Goal: Task Accomplishment & Management: Use online tool/utility

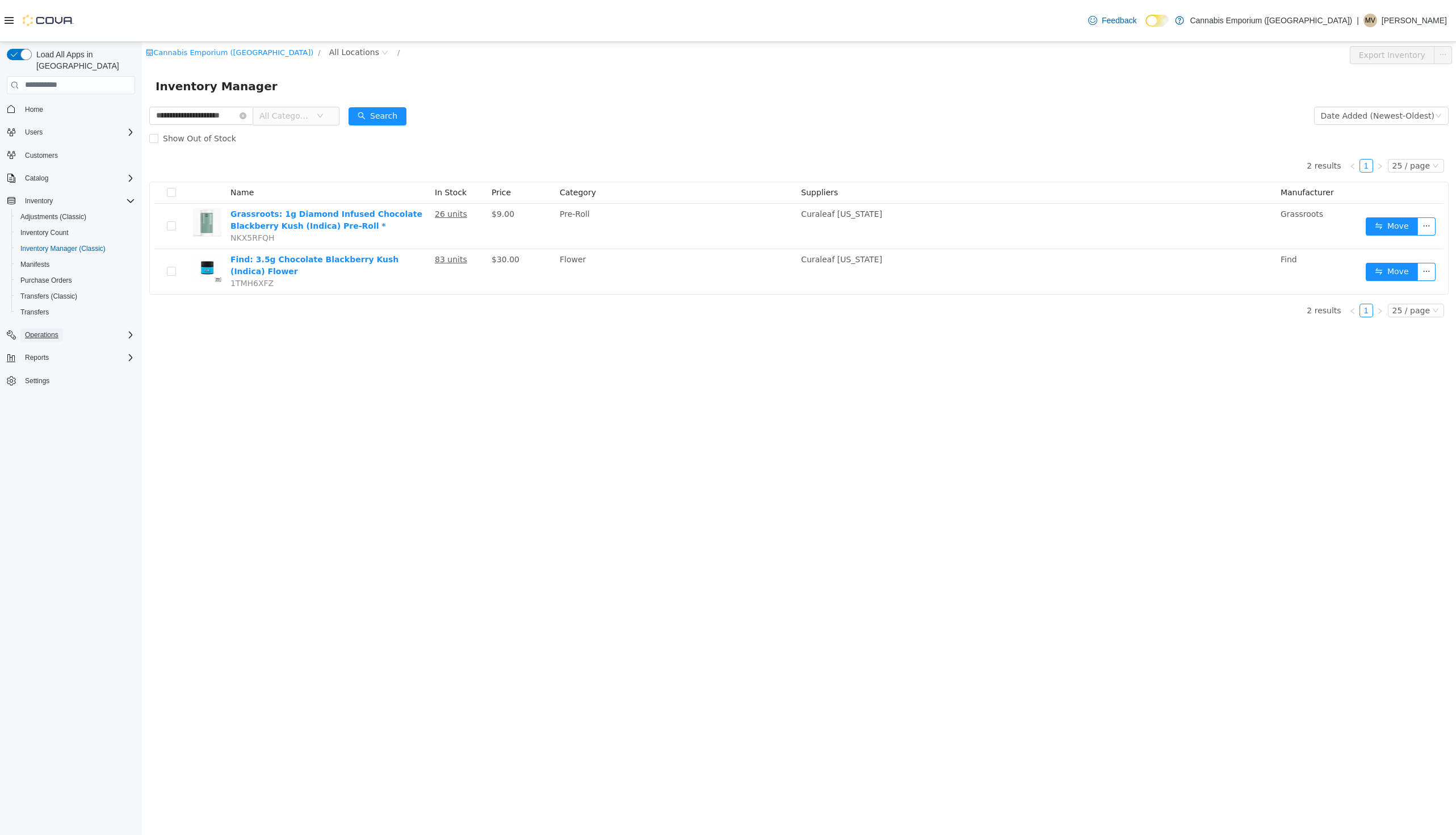
click at [63, 328] on button "Operations" at bounding box center [42, 334] width 43 height 13
click at [61, 346] on span "Cash Management" at bounding box center [49, 350] width 57 height 9
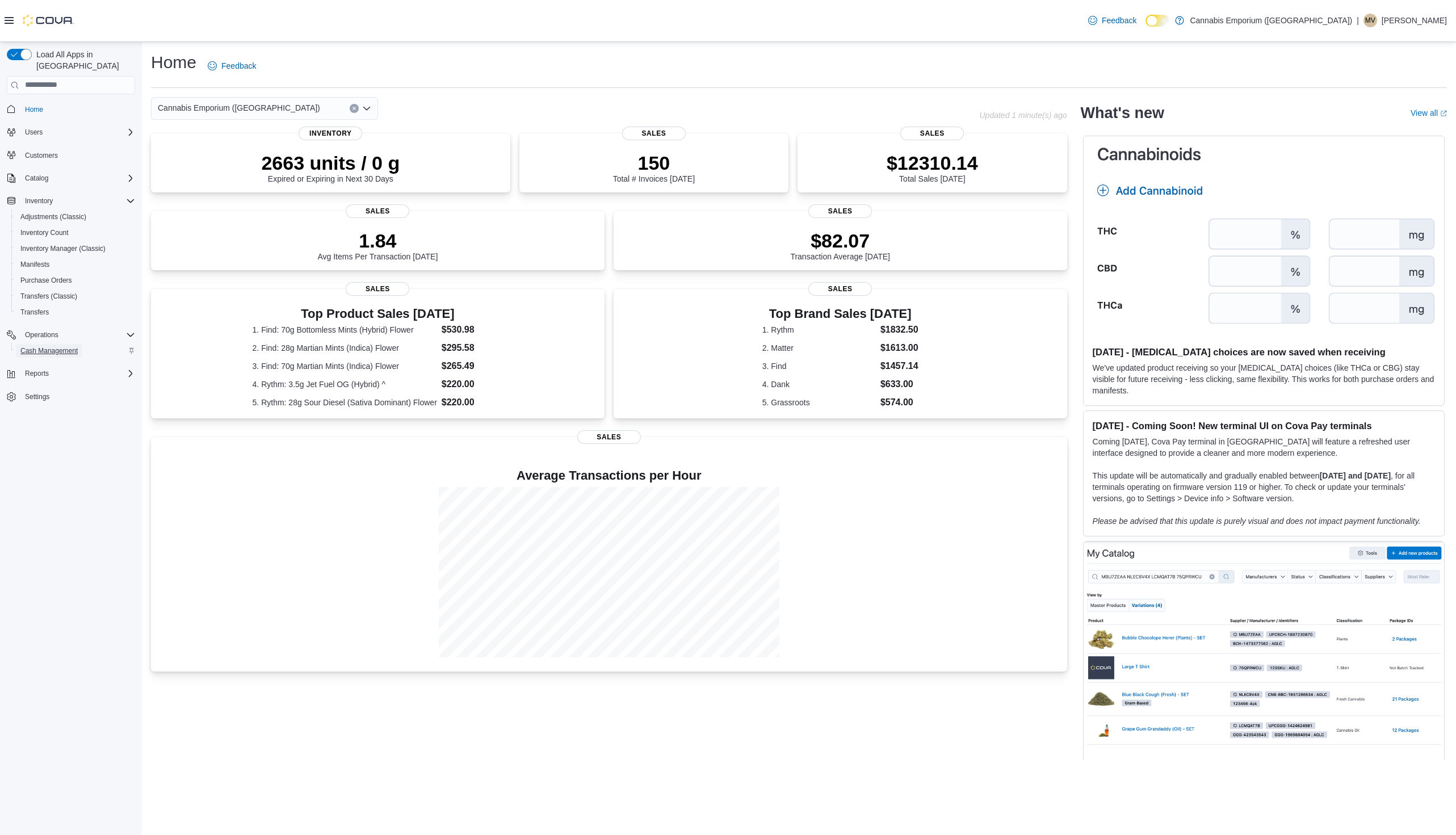
click at [65, 346] on span "Cash Management" at bounding box center [49, 350] width 57 height 9
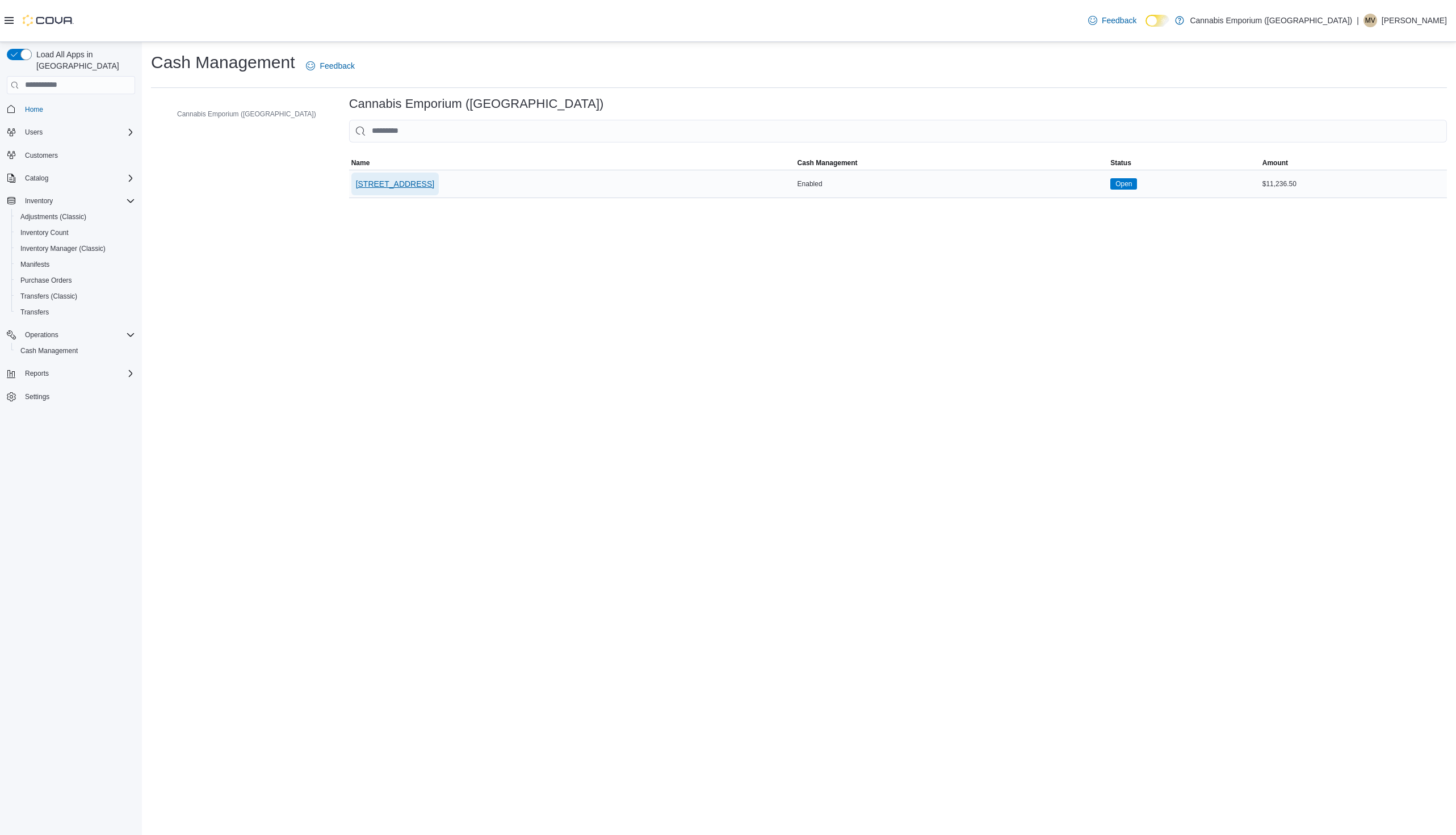
click at [356, 189] on span "[STREET_ADDRESS]" at bounding box center [395, 184] width 78 height 12
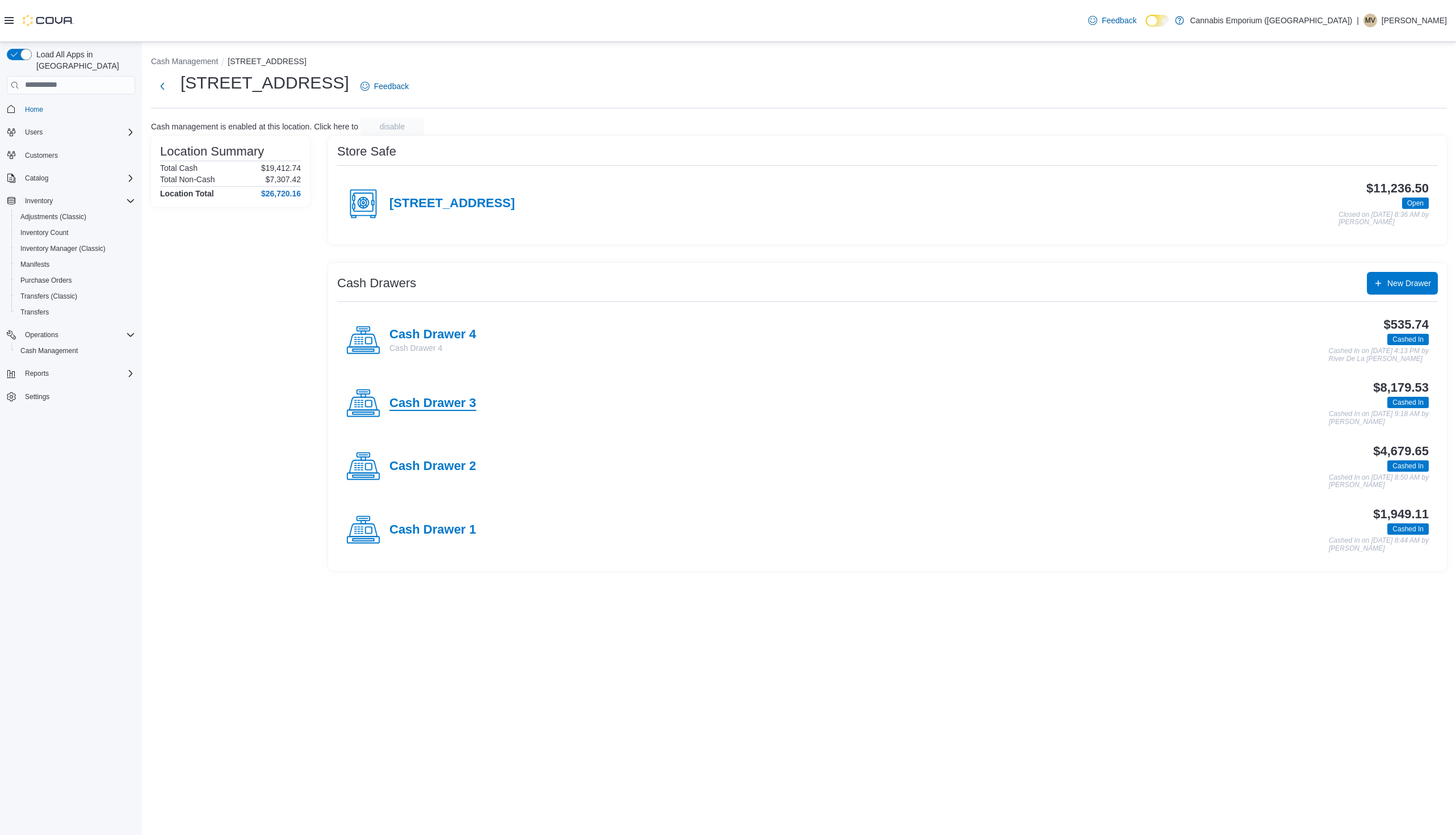
click at [443, 397] on h4 "Cash Drawer 3" at bounding box center [433, 404] width 87 height 15
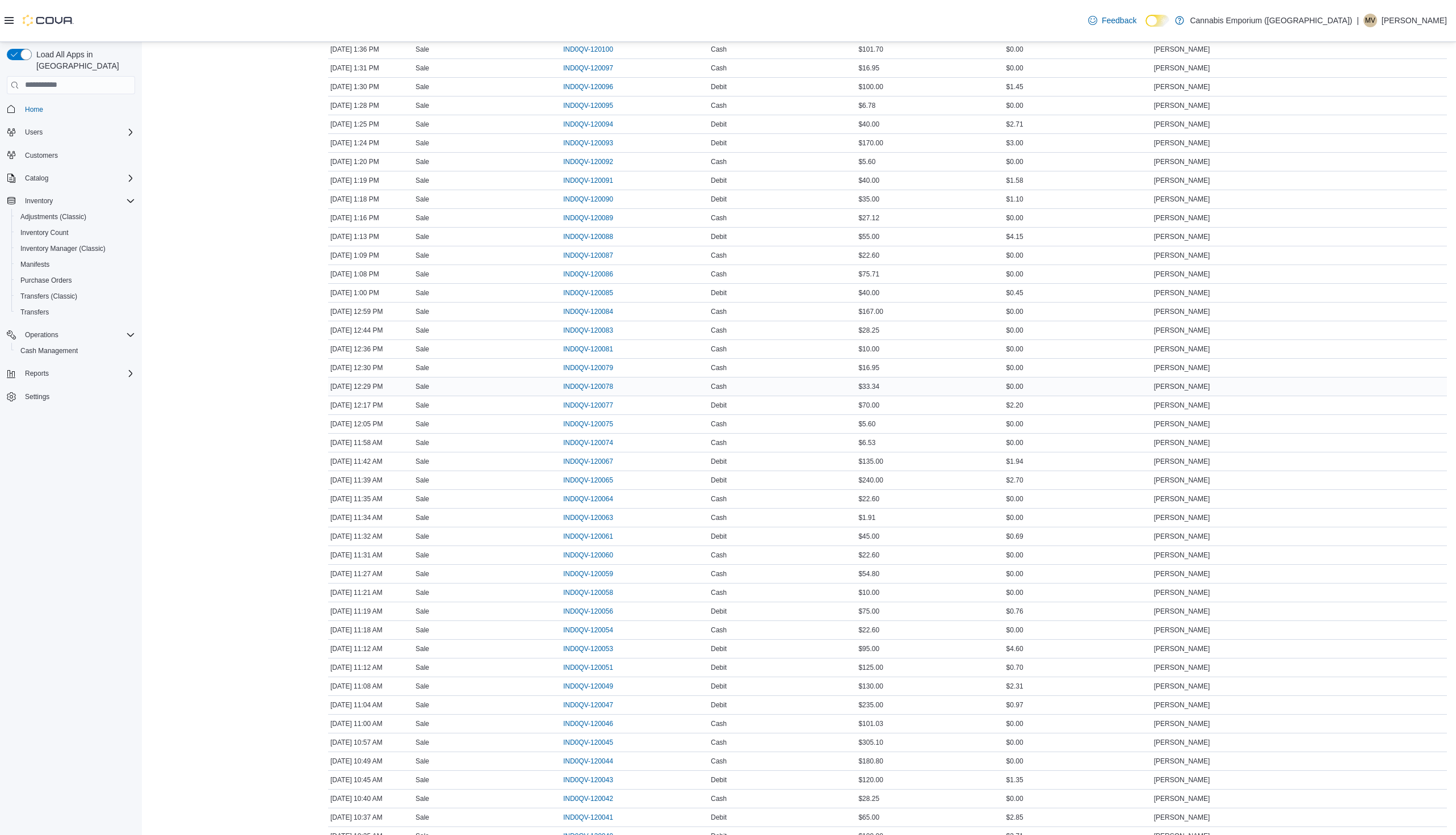
scroll to position [937, 0]
click at [603, 290] on span "IND0QV-120085" at bounding box center [588, 294] width 50 height 9
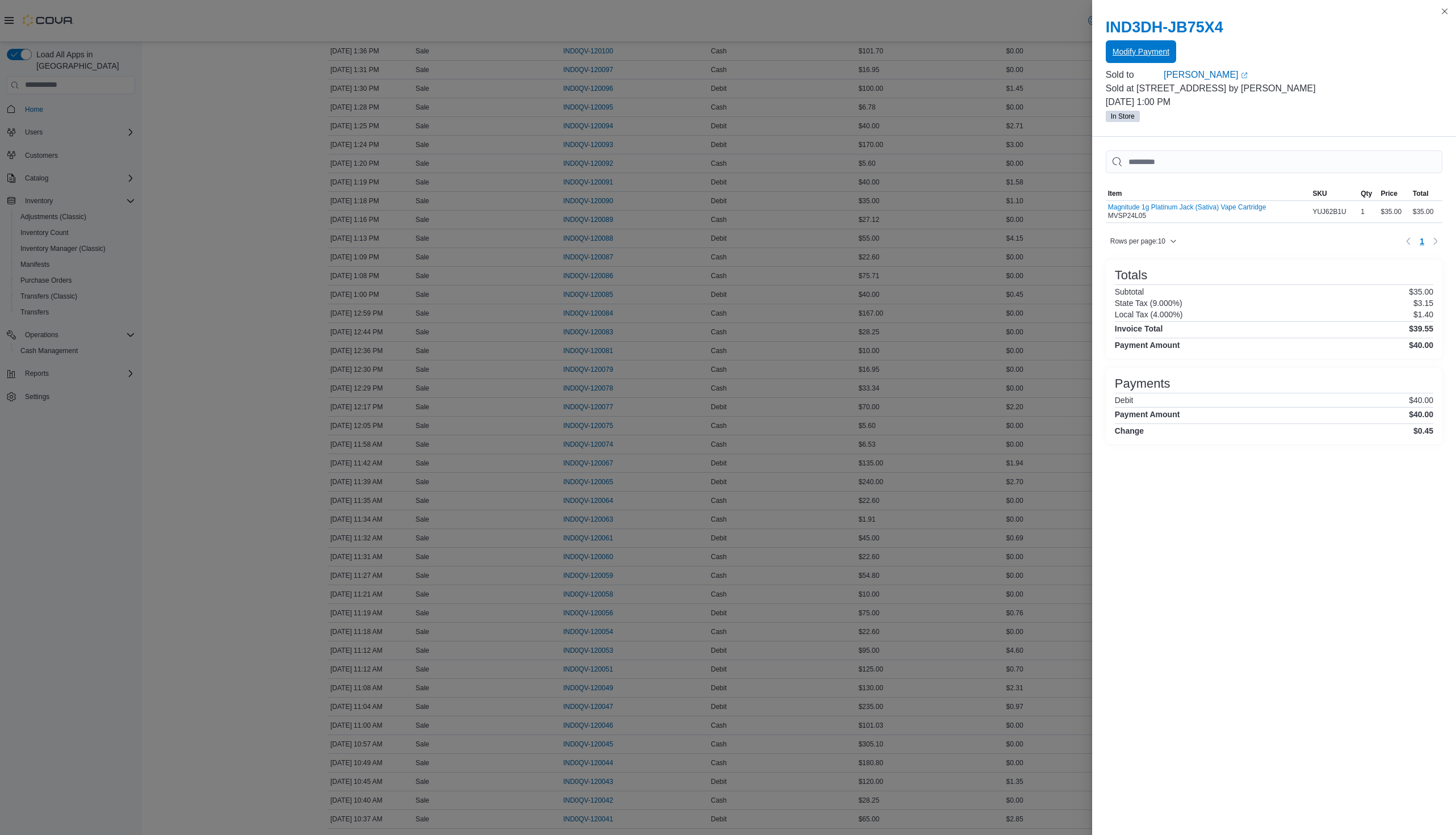
click at [1149, 44] on span "Modify Payment" at bounding box center [1141, 51] width 57 height 22
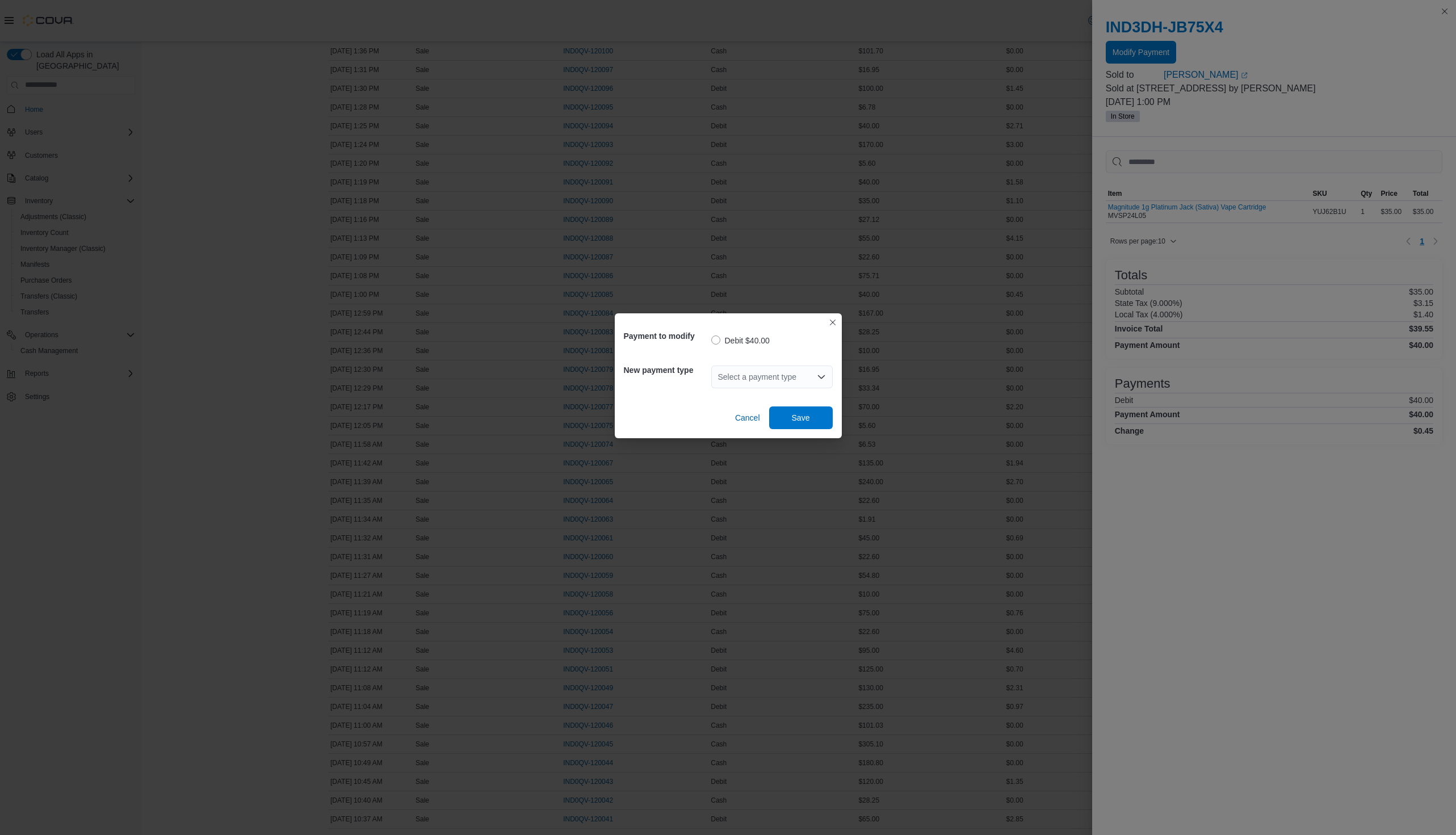
click at [801, 379] on div "Select a payment type" at bounding box center [771, 377] width 121 height 22
click at [747, 413] on span "Cash" at bounding box center [778, 414] width 94 height 12
click at [799, 424] on span "Save" at bounding box center [801, 417] width 50 height 22
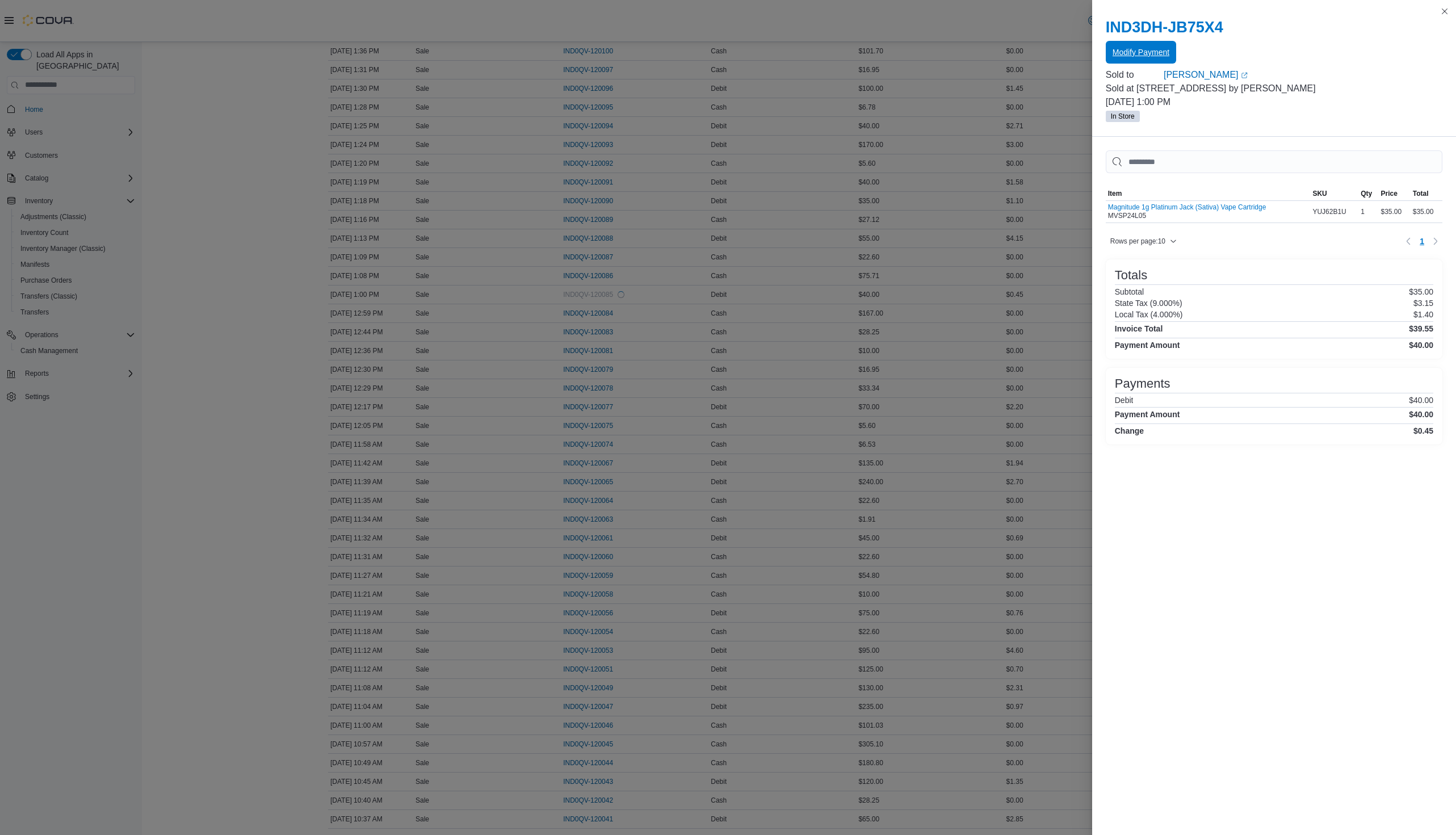
scroll to position [0, 0]
